Goal: Information Seeking & Learning: Learn about a topic

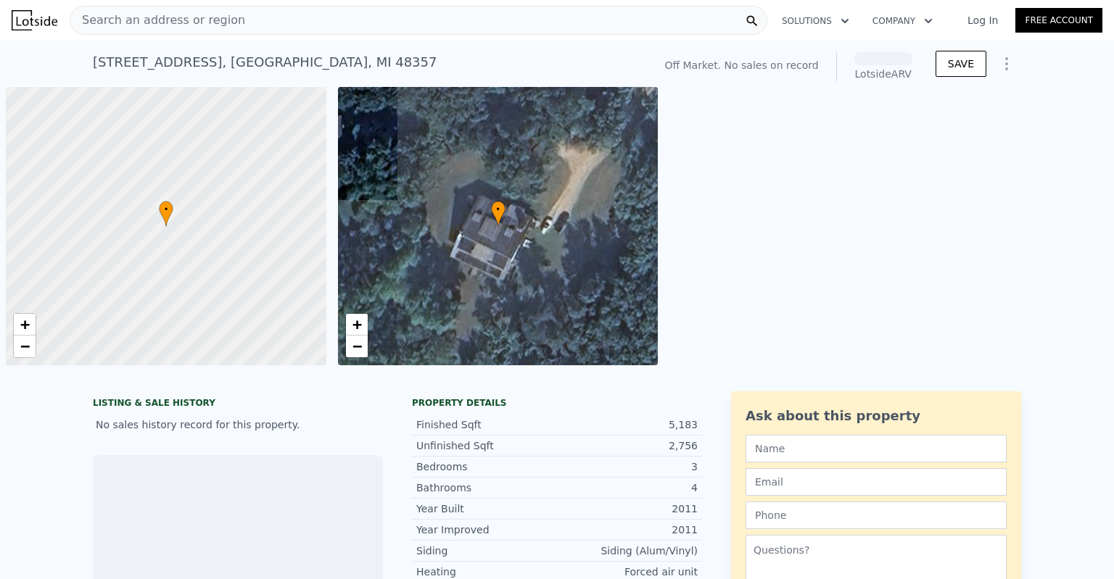
scroll to position [0, 6]
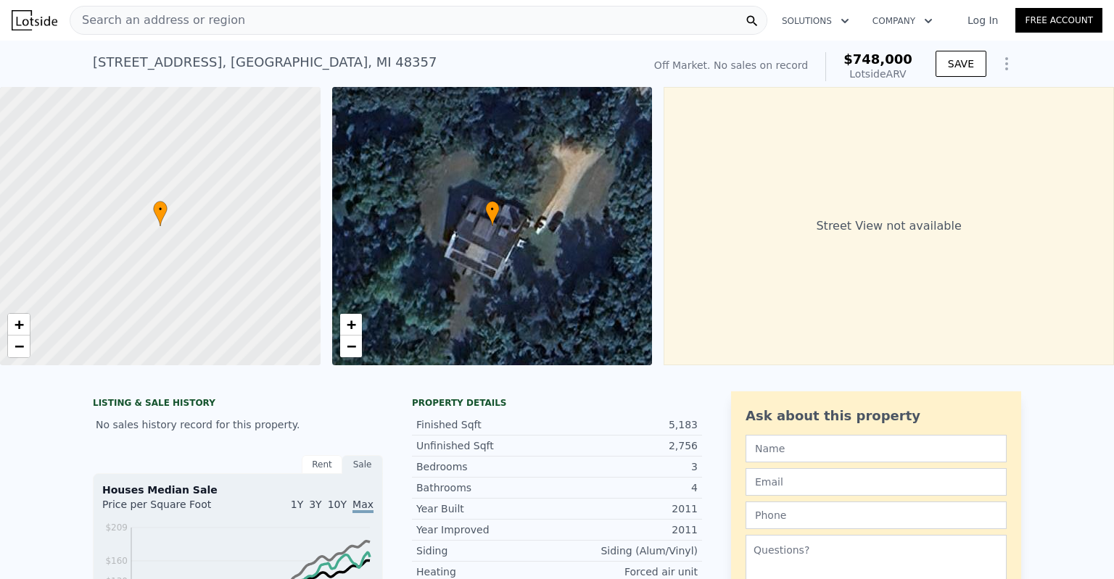
click at [151, 12] on span "Search an address or region" at bounding box center [157, 20] width 175 height 17
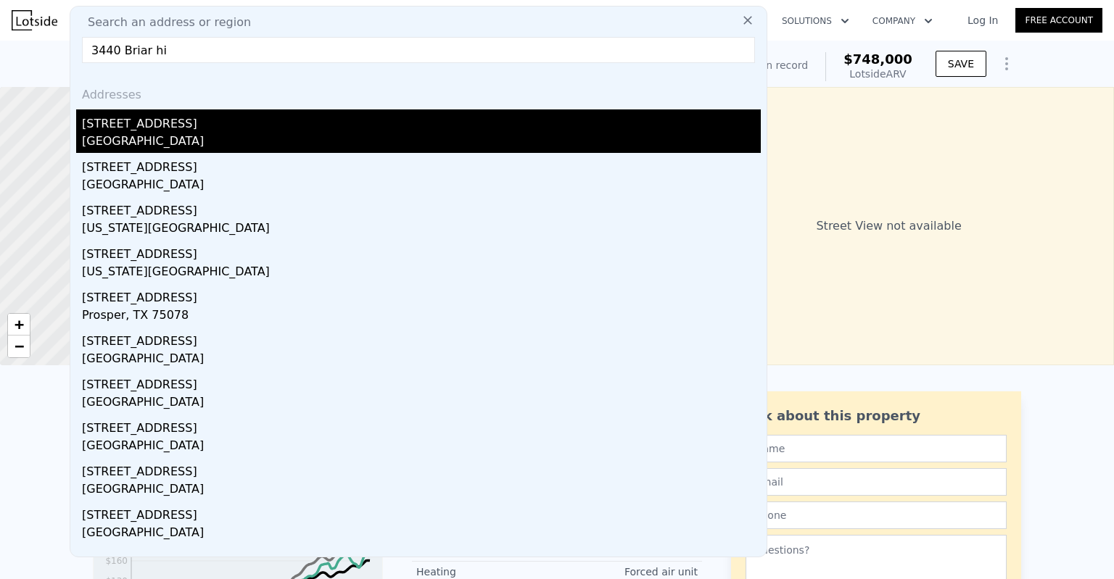
type input "3440 Briar hi"
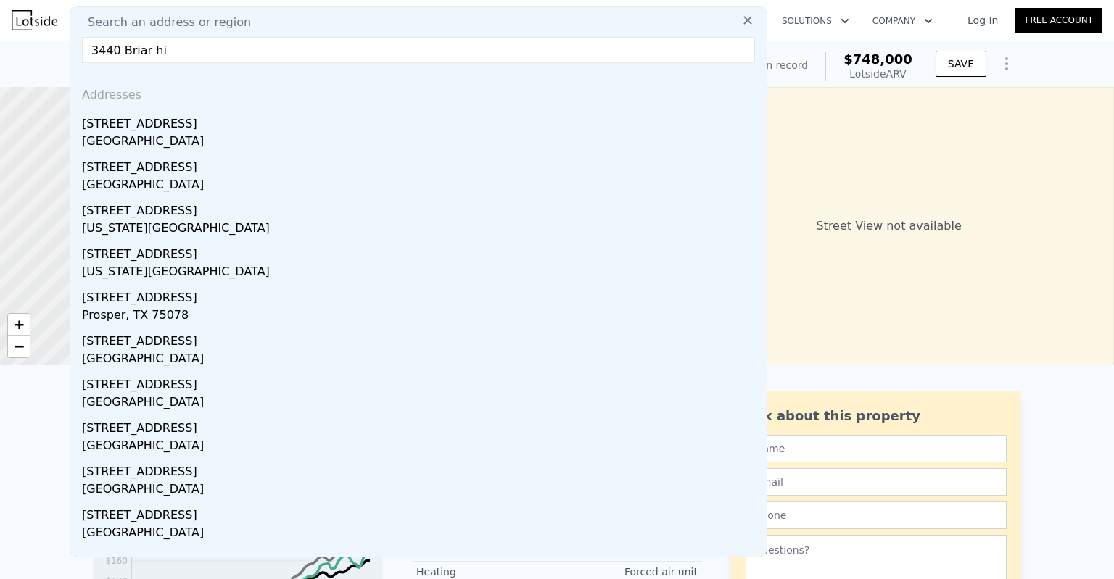
click at [142, 133] on div "[GEOGRAPHIC_DATA]" at bounding box center [421, 143] width 679 height 20
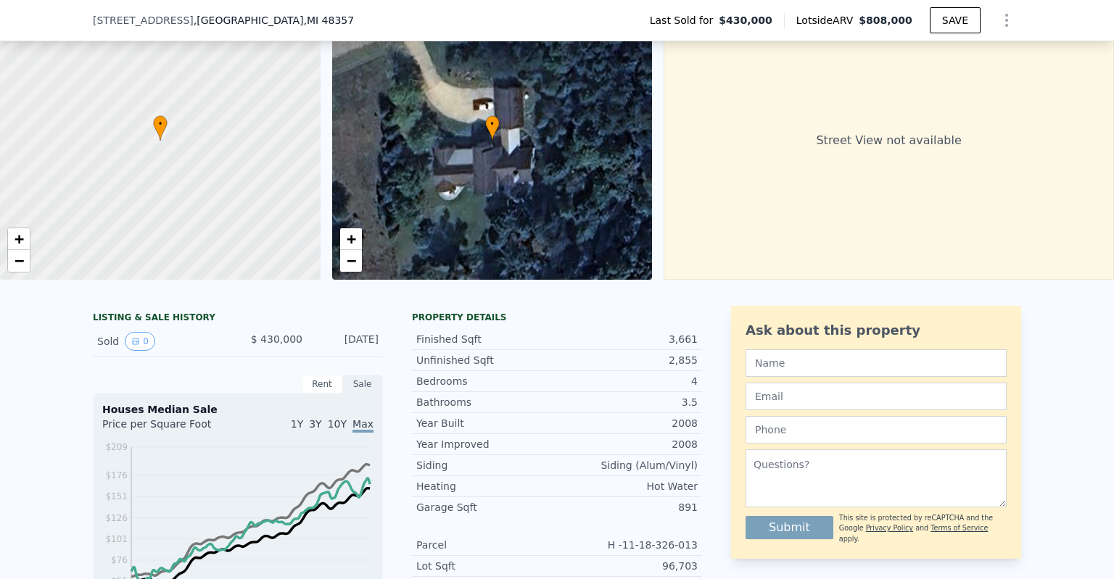
scroll to position [5, 0]
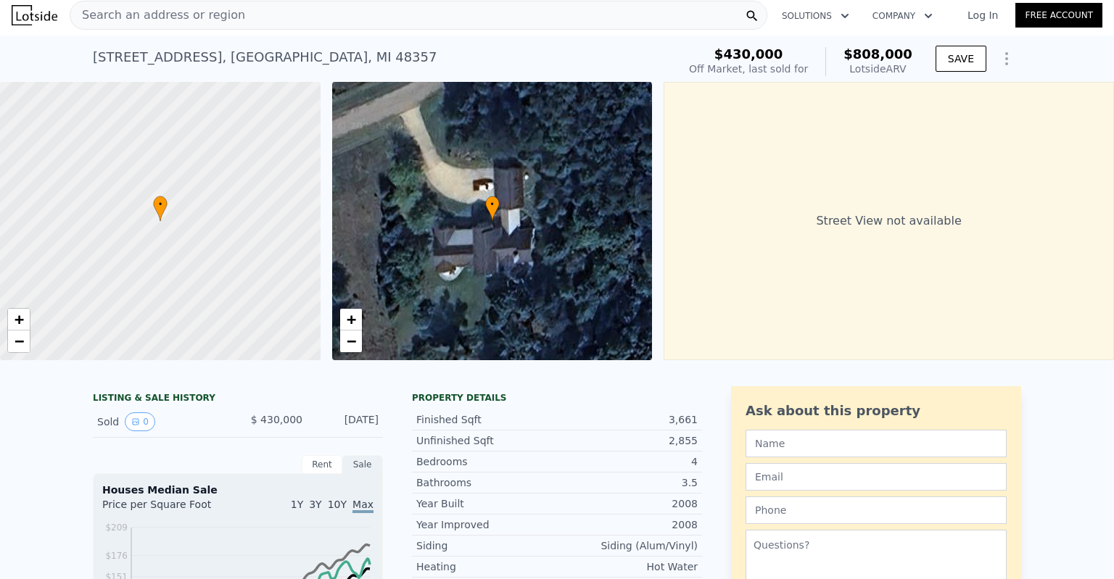
click at [177, 8] on span "Search an address or region" at bounding box center [157, 15] width 175 height 17
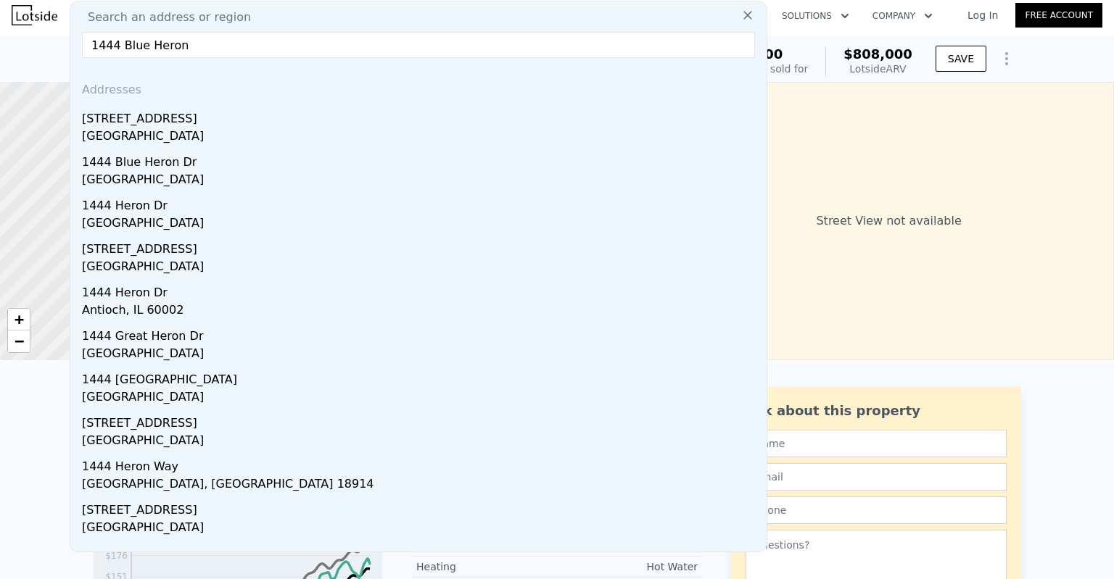
type input "1444 Blue Heron"
click at [121, 167] on div "1444 Blue Heron Dr" at bounding box center [421, 159] width 679 height 23
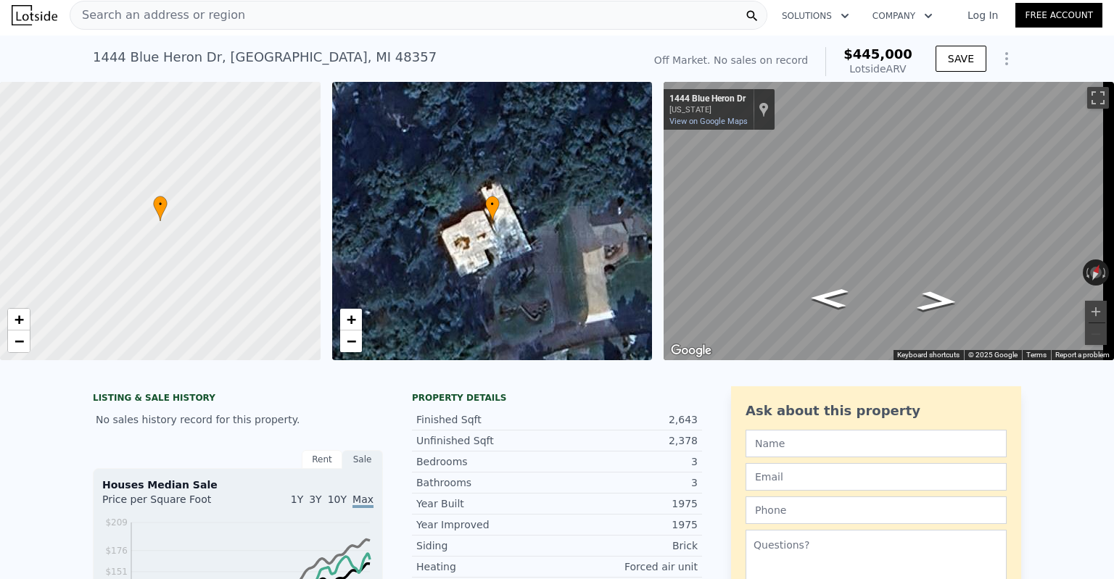
type input "5"
type input "2"
type input "4.5"
type input "2727"
type input "4266"
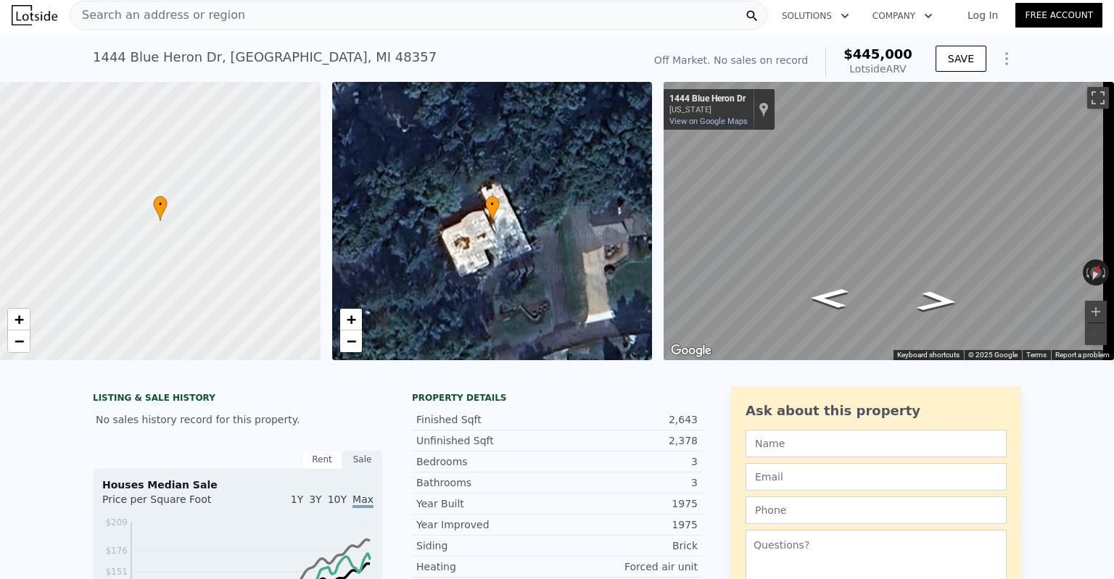
type input "58806.00000000001"
type input "152460"
type input "$ 808,000"
type input "$ 297,402"
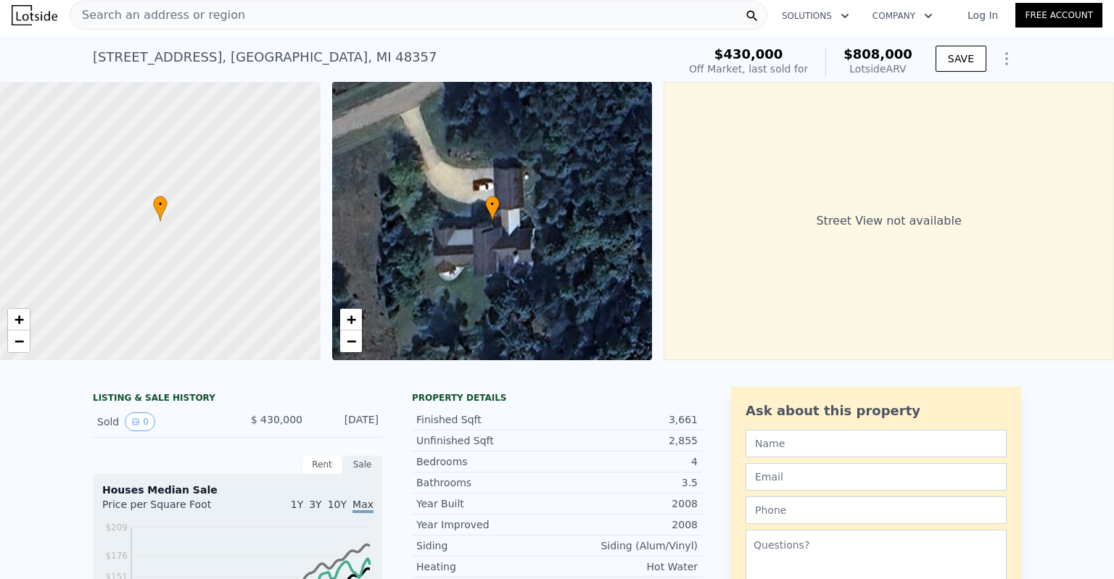
click at [250, 20] on div "Search an address or region" at bounding box center [419, 15] width 698 height 29
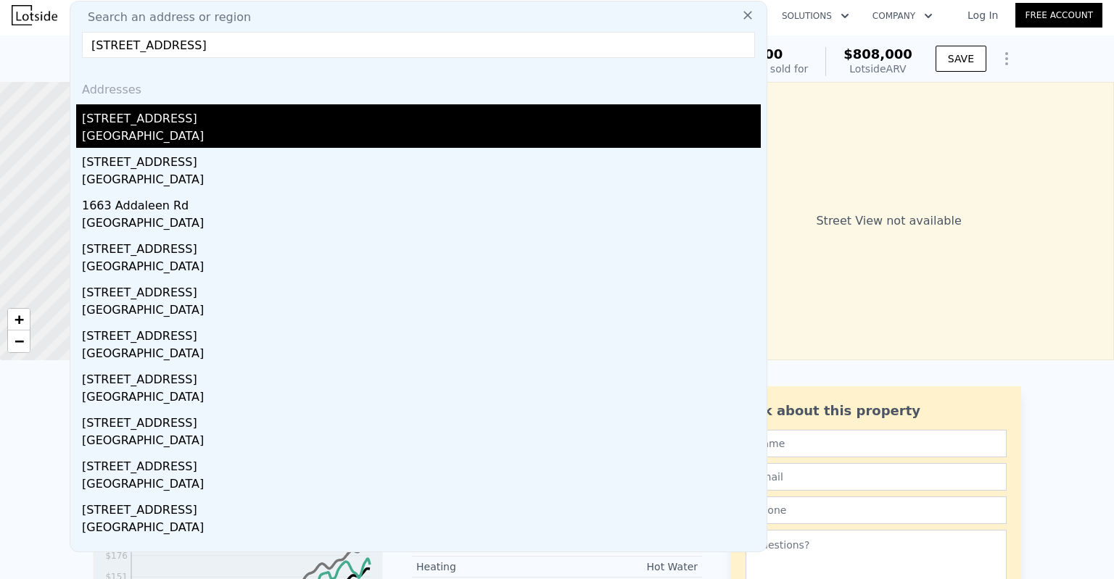
type input "[STREET_ADDRESS]"
click at [174, 135] on div "[GEOGRAPHIC_DATA]" at bounding box center [421, 138] width 679 height 20
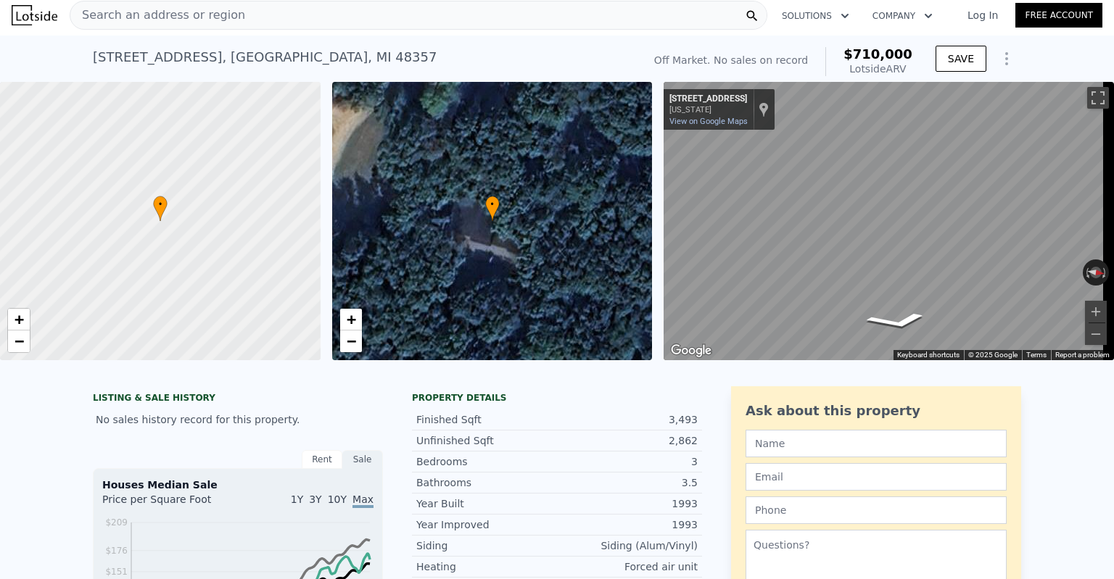
click at [609, 257] on div "• + − • + − ← Move left → Move right ↑ Move up ↓ Move down + Zoom in - Zoom out…" at bounding box center [557, 221] width 1114 height 278
click at [538, 191] on div "• + − • + − ← Move left → Move right ↑ Move up ↓ Move down + Zoom in - Zoom out…" at bounding box center [557, 221] width 1114 height 278
click at [637, 196] on div "• + − • + − ← Move left → Move right ↑ Move up ↓ Move down + Zoom in - Zoom out…" at bounding box center [557, 221] width 1114 height 278
click at [702, 125] on div "← Move left → Move right ↑ Move up ↓ Move down + Zoom in - Zoom out [STREET_ADD…" at bounding box center [889, 221] width 450 height 278
click at [53, 49] on div "[STREET_ADDRESS] No sales on record (~ARV $710k ) Off Market. No sales on recor…" at bounding box center [557, 59] width 1114 height 46
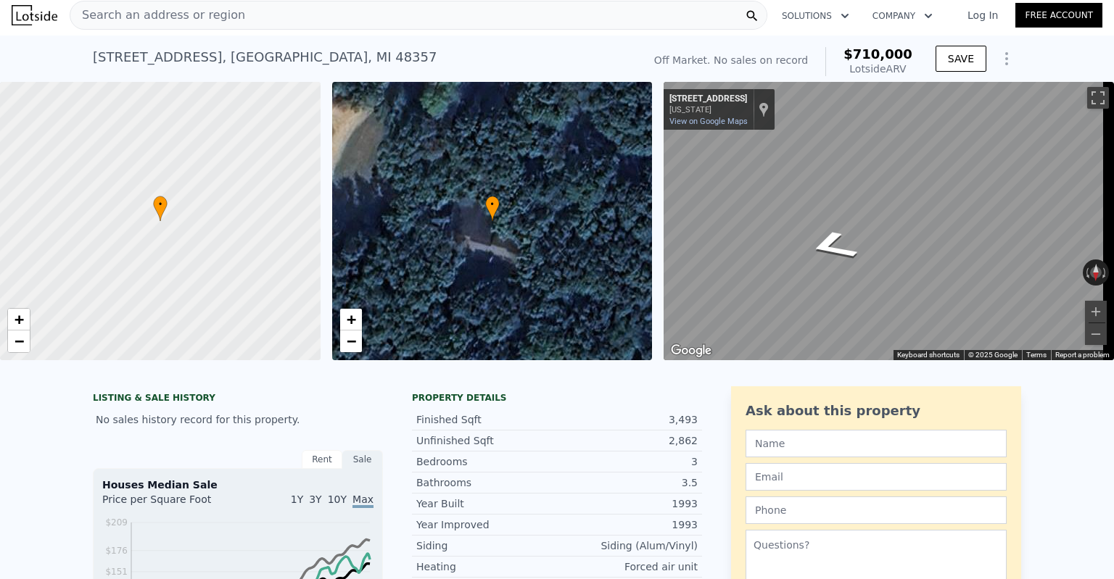
click at [112, 16] on span "Search an address or region" at bounding box center [157, 15] width 175 height 17
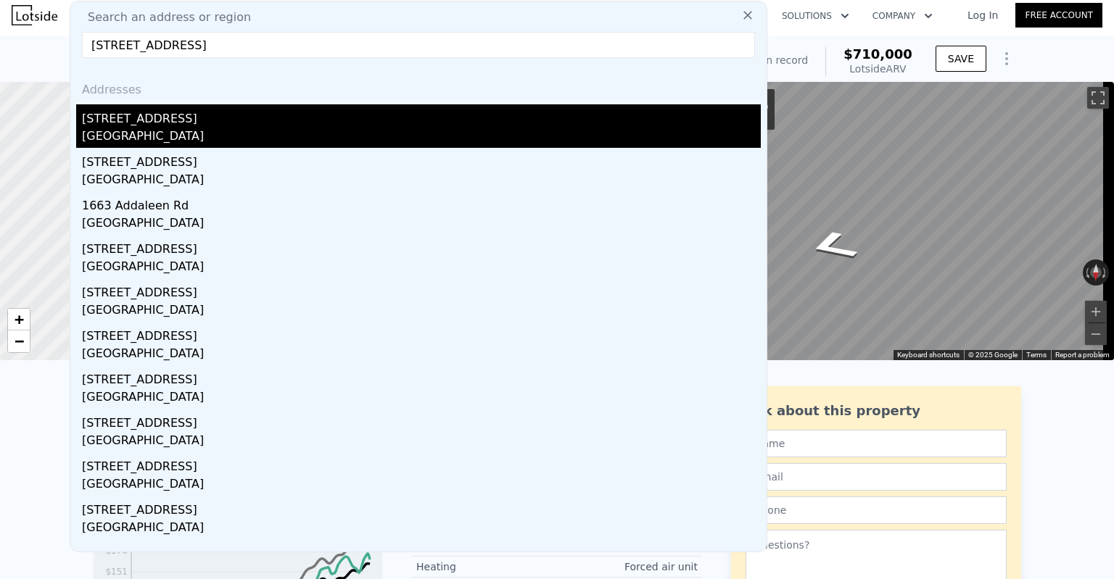
type input "[STREET_ADDRESS]"
click at [141, 127] on div "[STREET_ADDRESS]" at bounding box center [421, 115] width 679 height 23
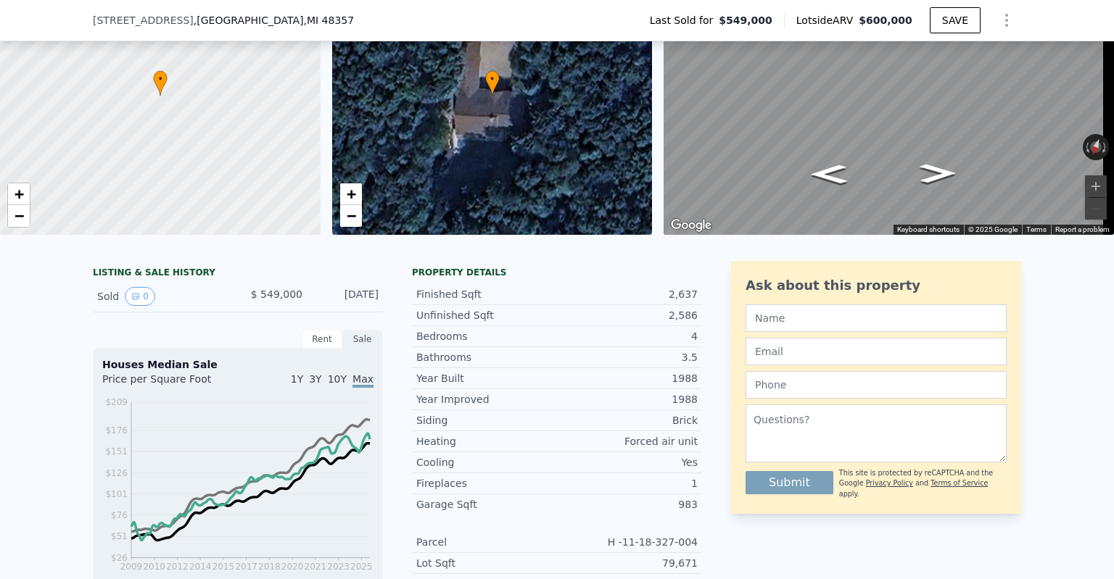
scroll to position [5, 0]
